Goal: Information Seeking & Learning: Check status

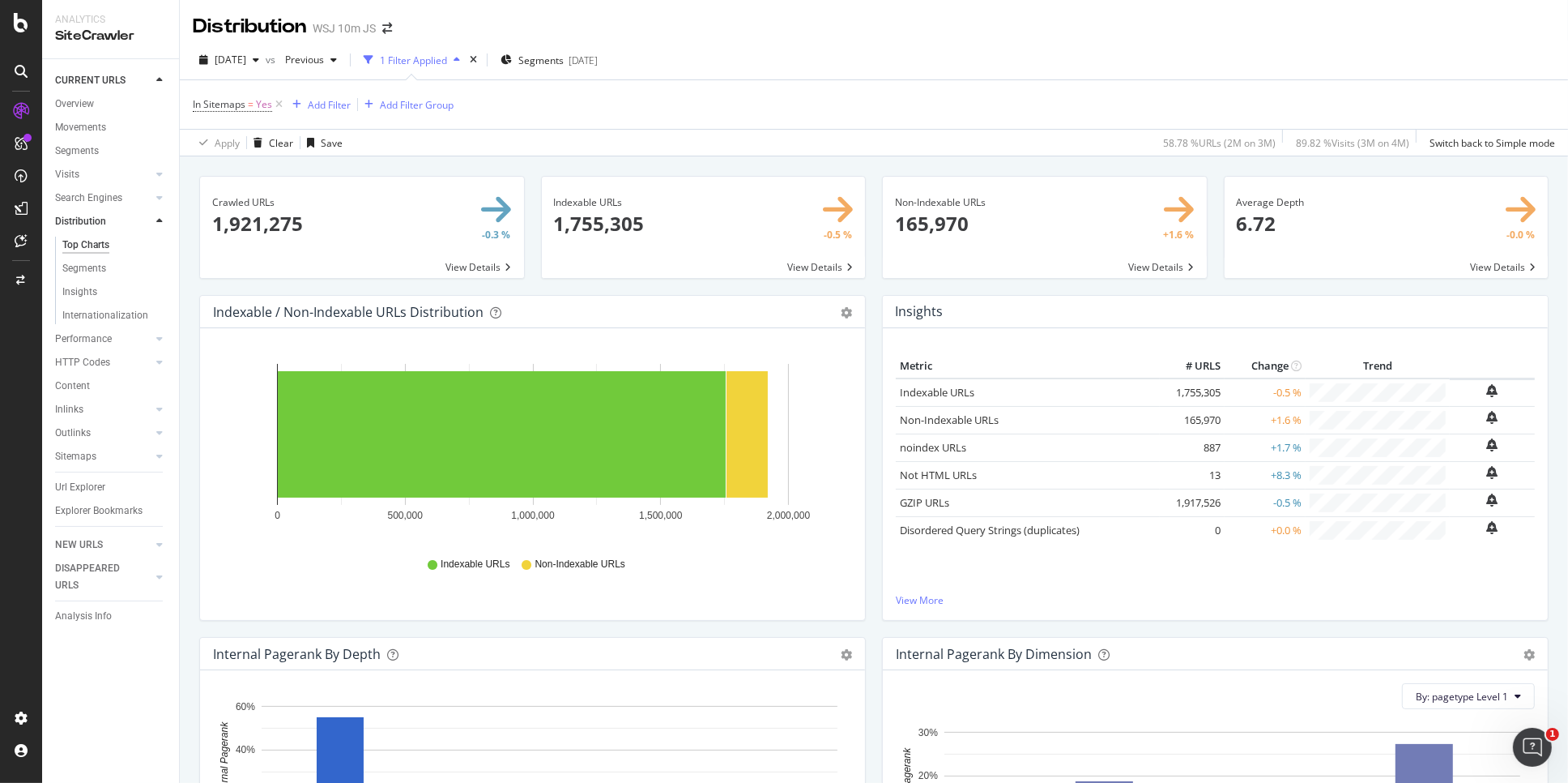
click at [555, 142] on div "Apply Clear Save 58.78 % URLs ( 2M on 3M ) 89.82 % Visits ( 3M on 4M ) Switch b…" at bounding box center [874, 142] width 1388 height 27
click at [1132, 230] on span at bounding box center [1044, 227] width 324 height 102
